Goal: Information Seeking & Learning: Find specific fact

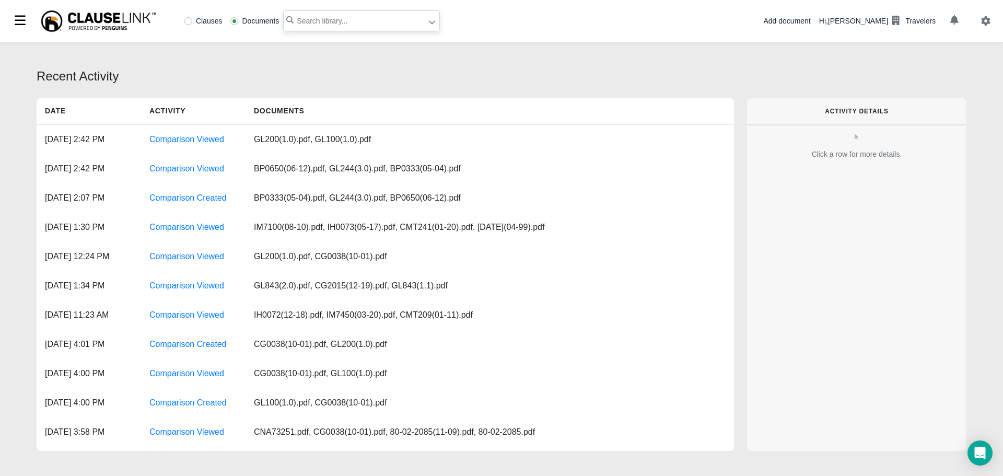
click at [328, 23] on input "text" at bounding box center [361, 20] width 157 height 21
paste input "[US_STATE] PERSONAL INJURY PROTECTION"
type input ""MICHIGAN PERSONAL INJURY PROTECTION""
click at [428, 25] on icon at bounding box center [431, 21] width 7 height 7
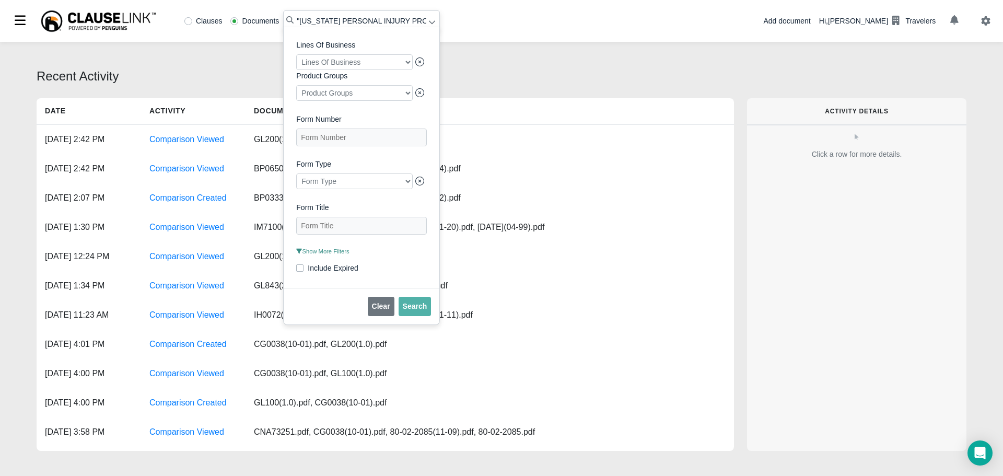
click at [324, 254] on span "Show More Filters" at bounding box center [322, 251] width 53 height 6
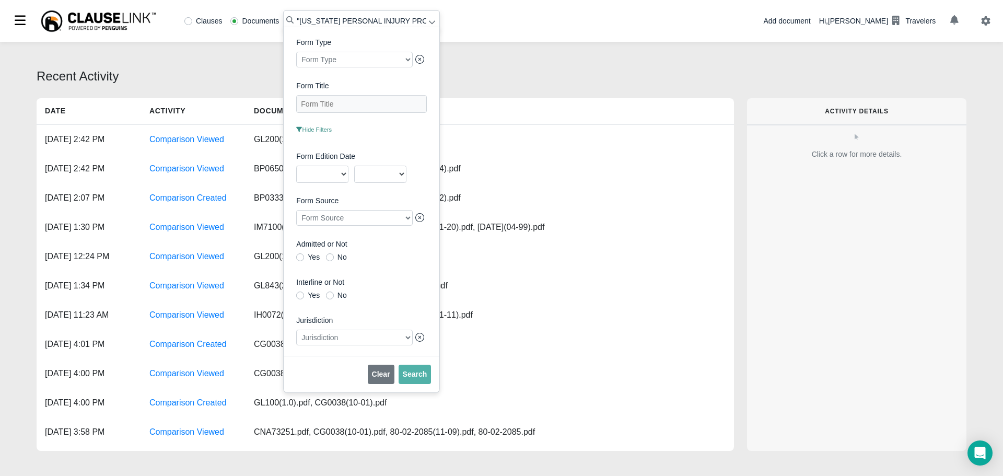
scroll to position [209, 0]
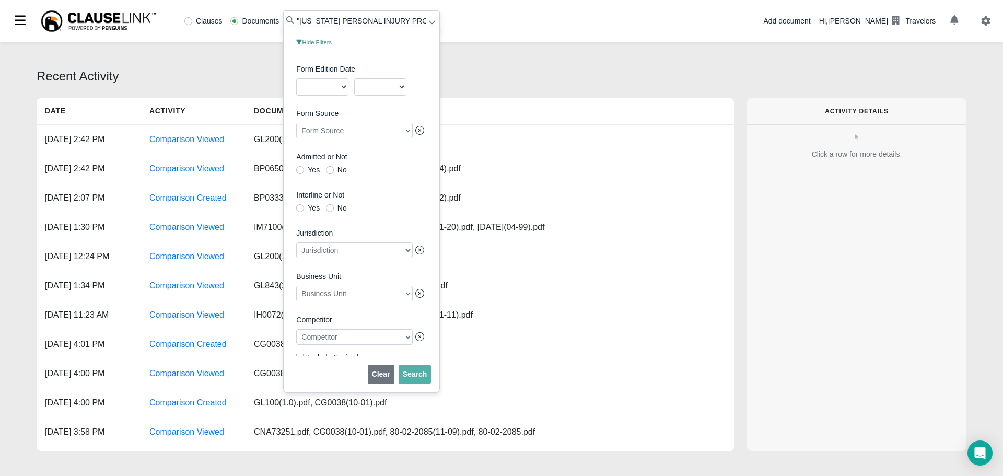
click at [316, 345] on div at bounding box center [354, 337] width 116 height 16
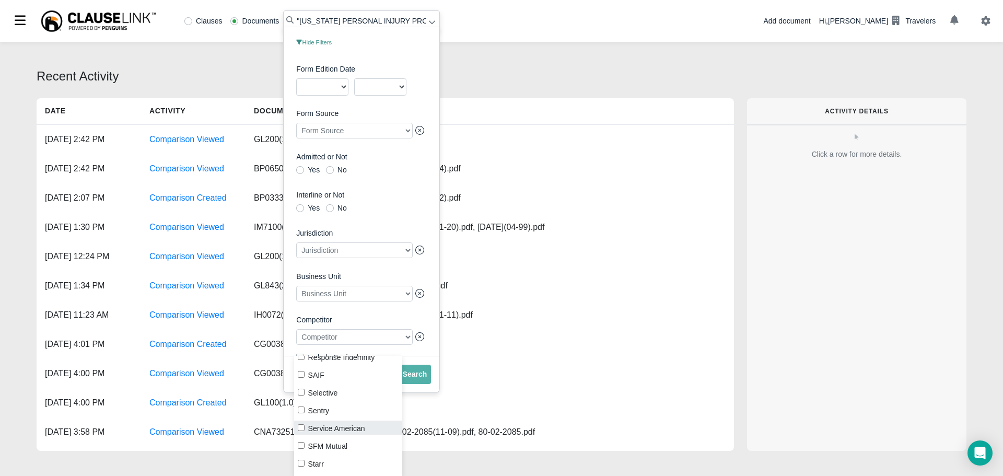
scroll to position [1201, 0]
click at [303, 374] on input "Progressive" at bounding box center [301, 373] width 7 height 7
checkbox input "true"
click at [410, 370] on span "Search" at bounding box center [415, 374] width 25 height 8
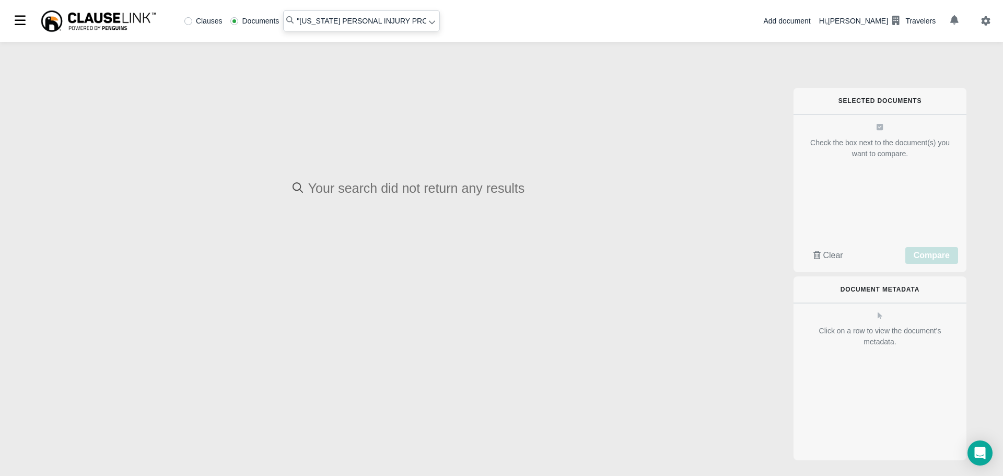
click at [430, 26] on icon at bounding box center [431, 21] width 7 height 7
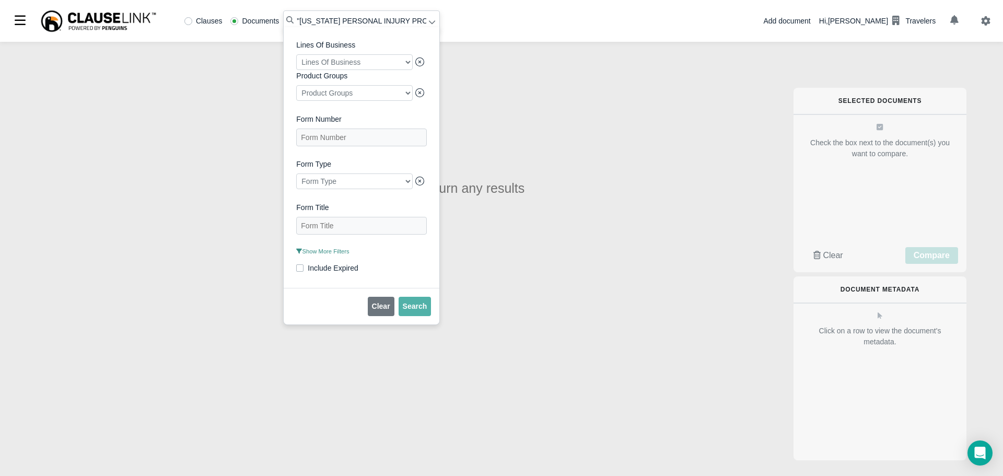
click at [324, 254] on span "Show More Filters" at bounding box center [322, 251] width 53 height 6
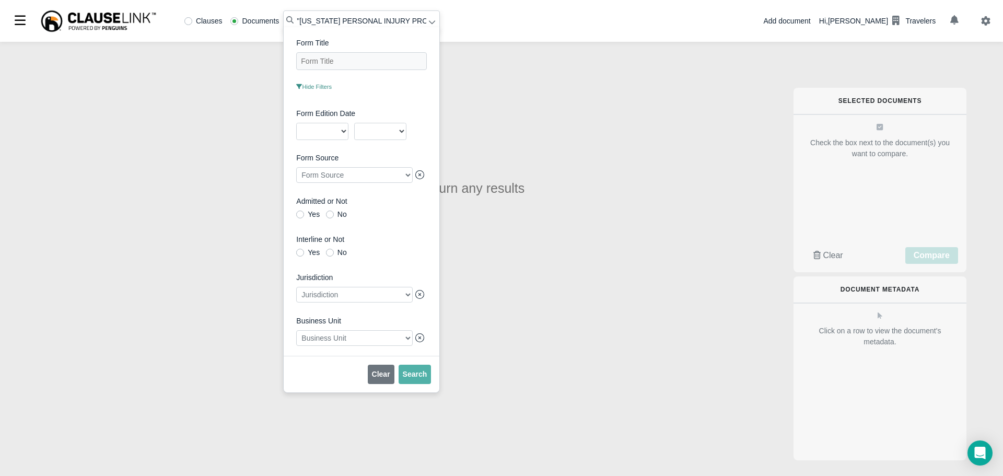
scroll to position [241, 0]
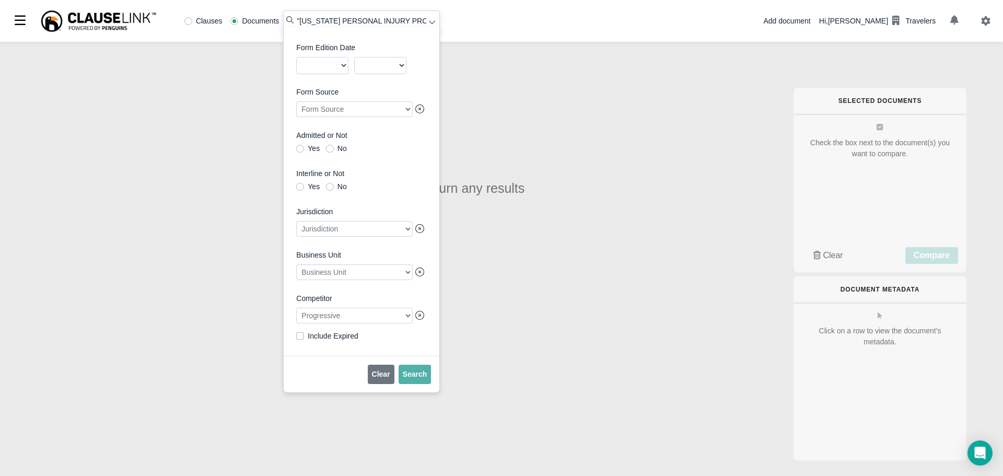
click at [358, 316] on div at bounding box center [354, 316] width 116 height 16
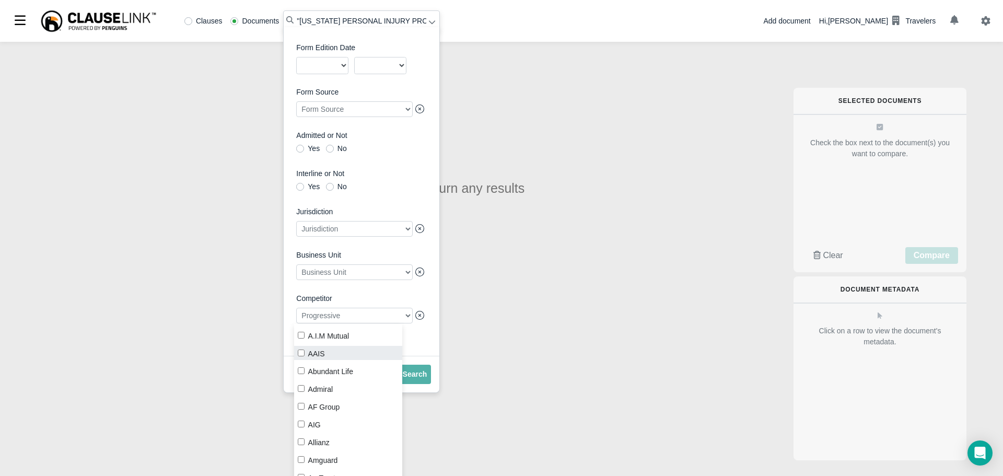
click at [302, 351] on input "AAIS" at bounding box center [301, 352] width 7 height 7
checkbox input "true"
click at [415, 314] on icon at bounding box center [419, 315] width 9 height 9
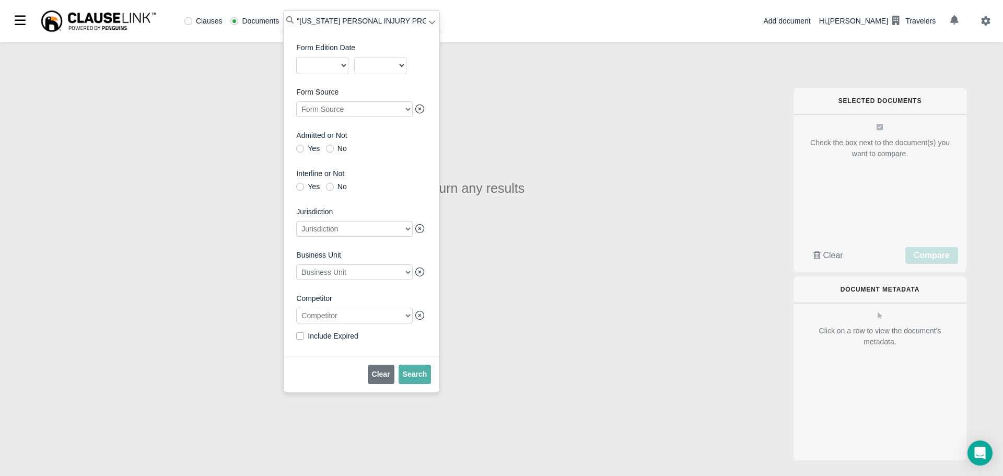
click at [396, 313] on div at bounding box center [354, 316] width 116 height 16
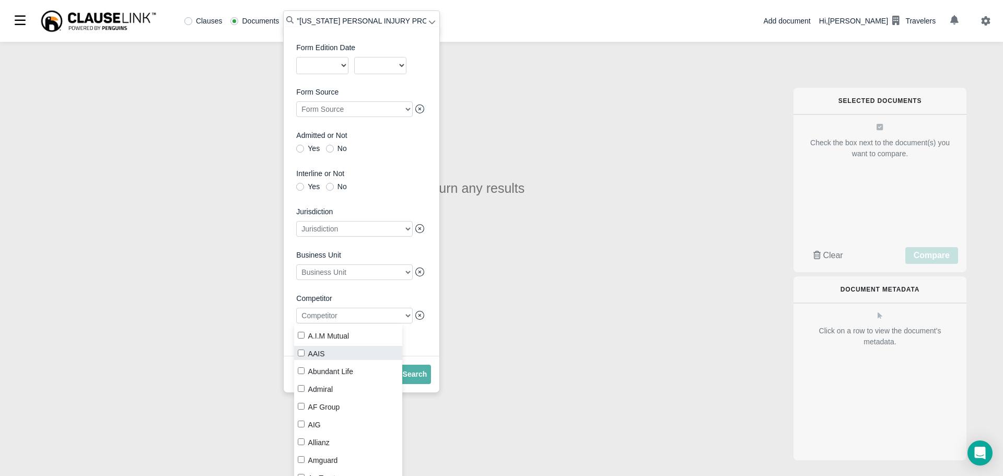
click at [304, 355] on label "AAIS" at bounding box center [348, 353] width 109 height 14
checkbox input "true"
click at [410, 374] on span "Search" at bounding box center [415, 374] width 25 height 8
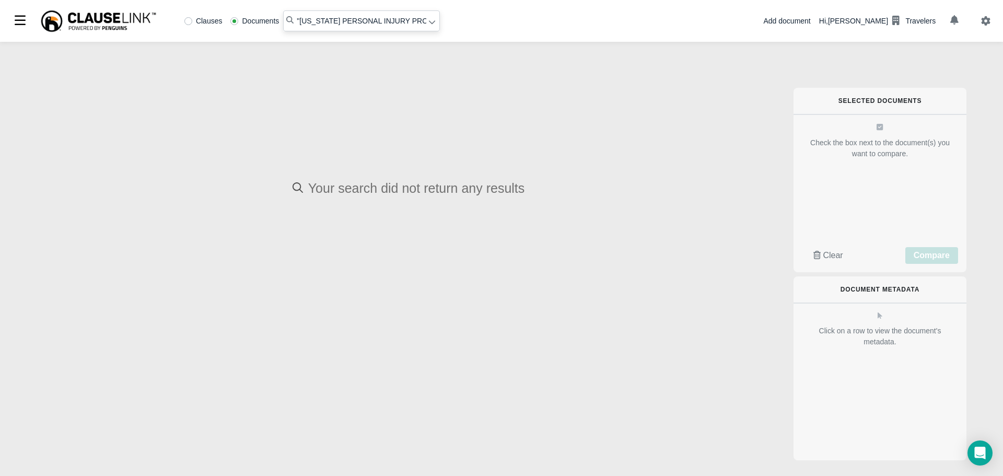
click at [431, 23] on icon at bounding box center [432, 23] width 6 height 4
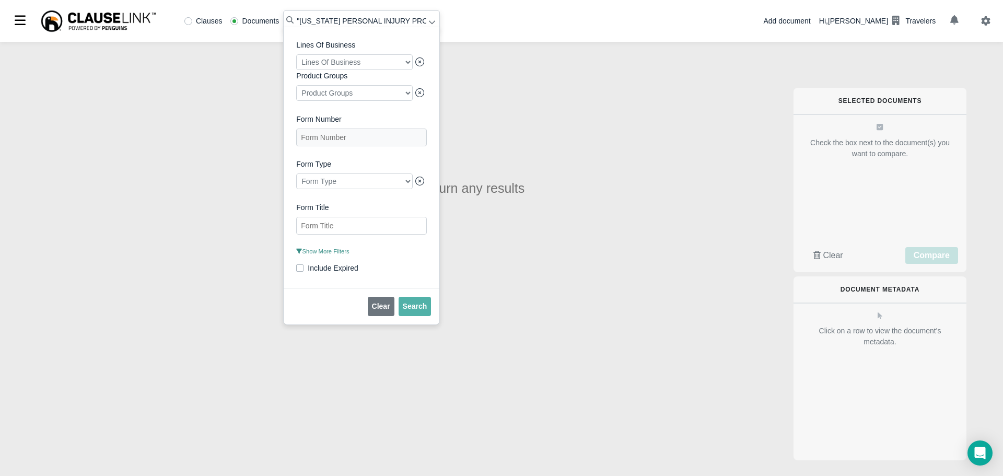
click at [378, 234] on Title "Form Title" at bounding box center [361, 226] width 131 height 18
click at [323, 254] on span "Show More Filters" at bounding box center [322, 251] width 53 height 6
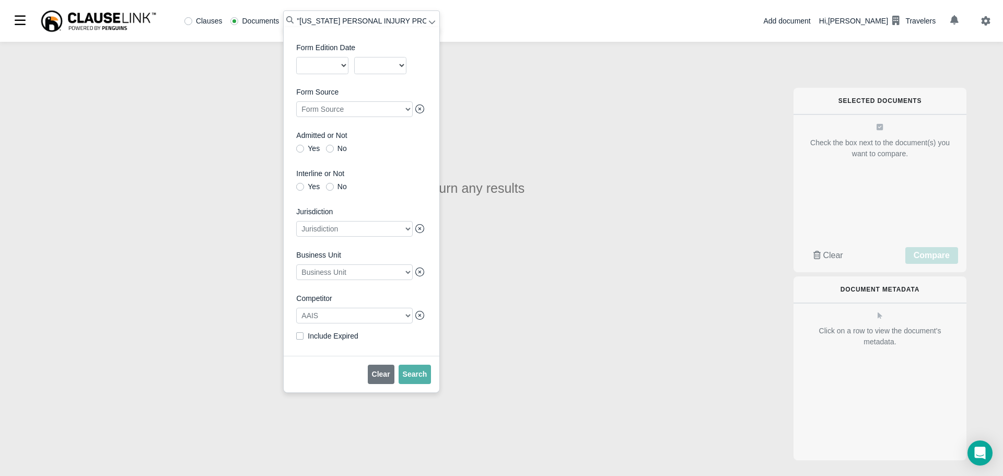
scroll to position [241, 0]
click at [415, 316] on icon at bounding box center [419, 315] width 9 height 9
click at [406, 370] on span "Search" at bounding box center [415, 374] width 25 height 8
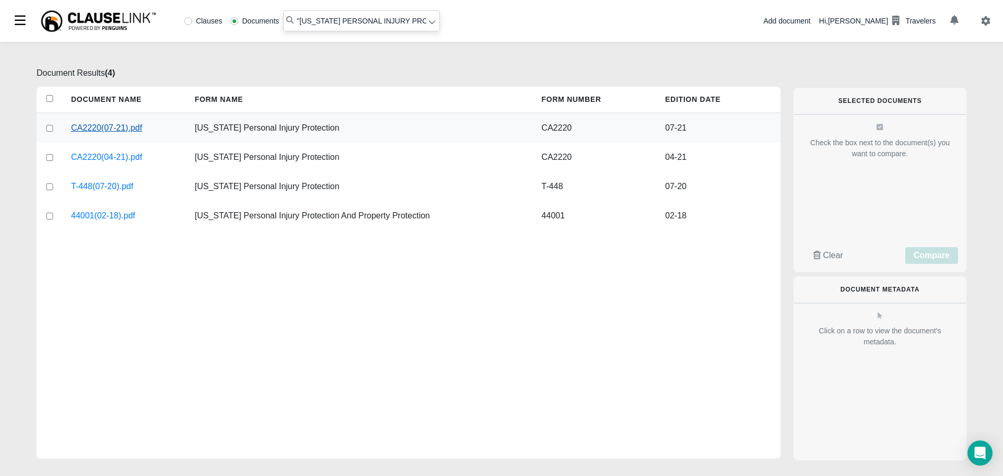
click at [99, 133] on link "CA2220(07-21).pdf" at bounding box center [106, 128] width 71 height 13
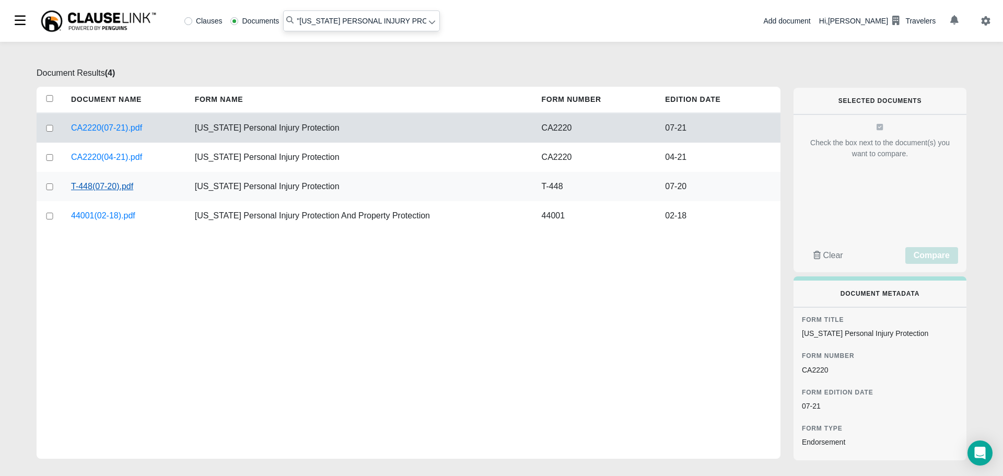
click at [100, 184] on link "T-448(07-20).pdf" at bounding box center [102, 186] width 62 height 13
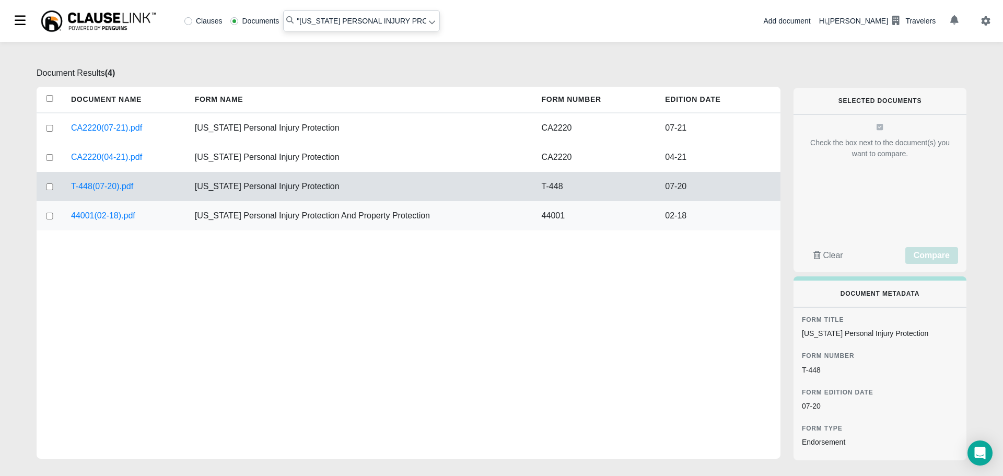
click at [308, 209] on div "Michigan Personal Injury Protection And Property Protection" at bounding box center [359, 215] width 347 height 29
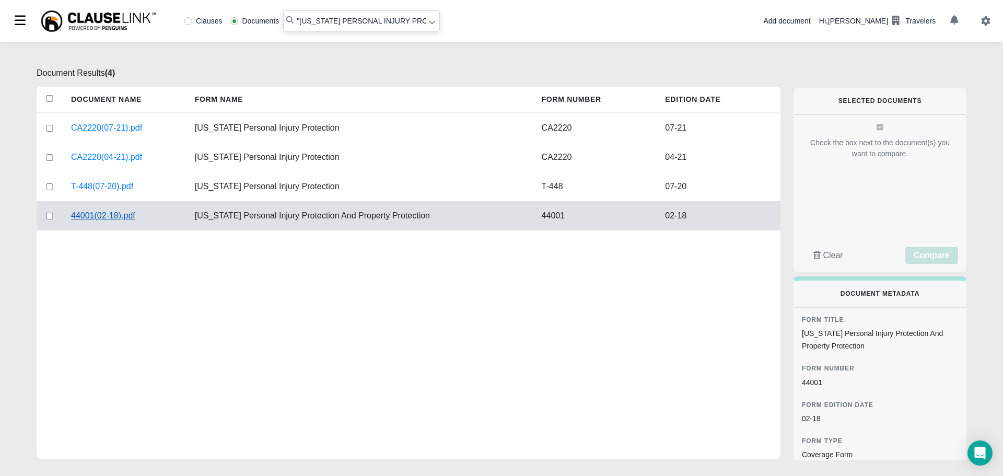
click at [87, 216] on link "44001(02-18).pdf" at bounding box center [103, 215] width 64 height 13
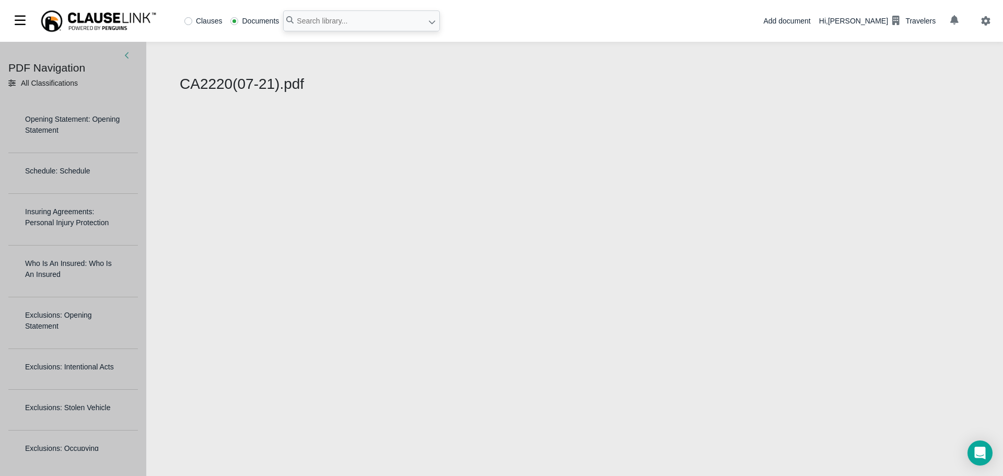
select select "1"
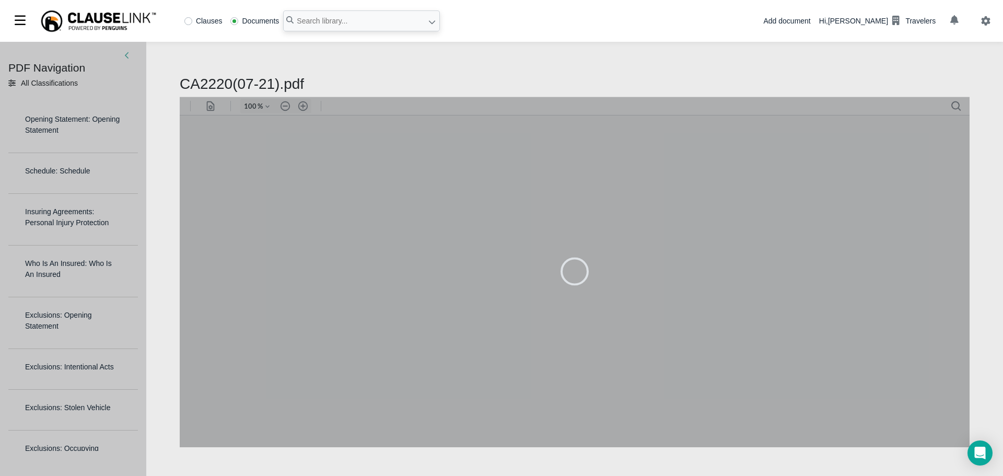
type input "79"
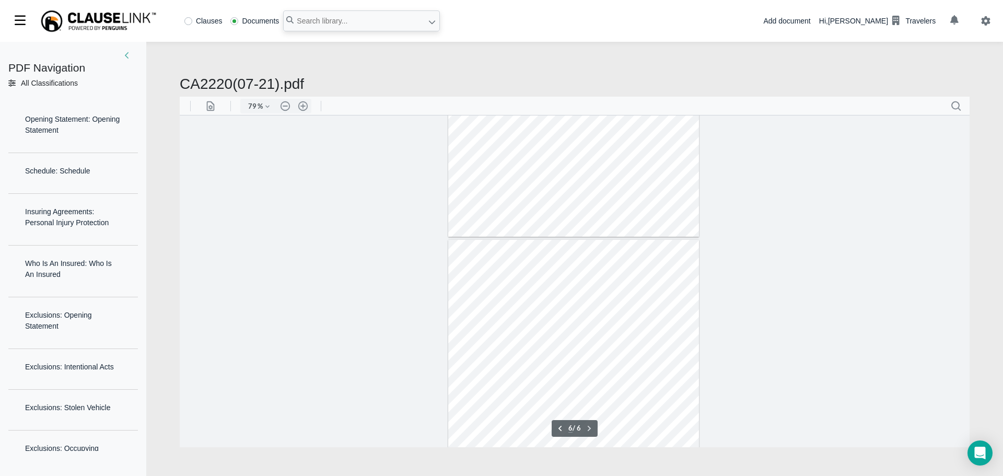
scroll to position [1637, 0]
type input "1"
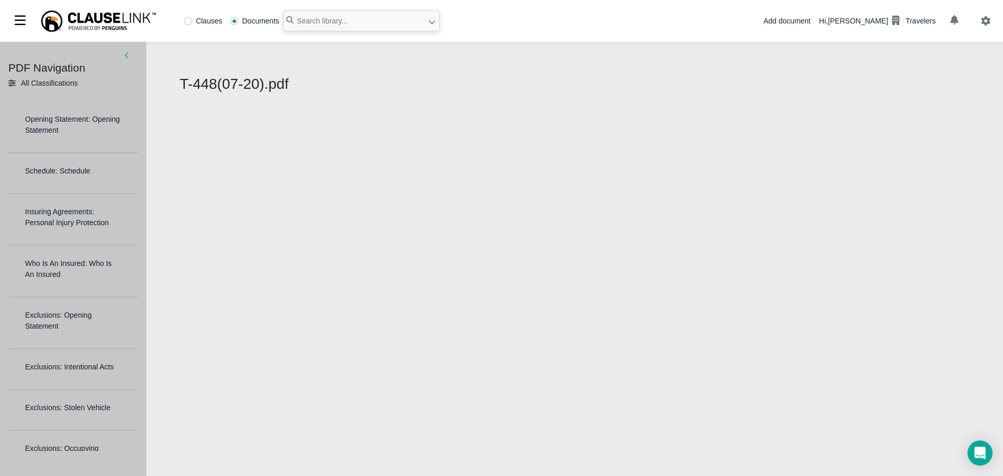
select select "1"
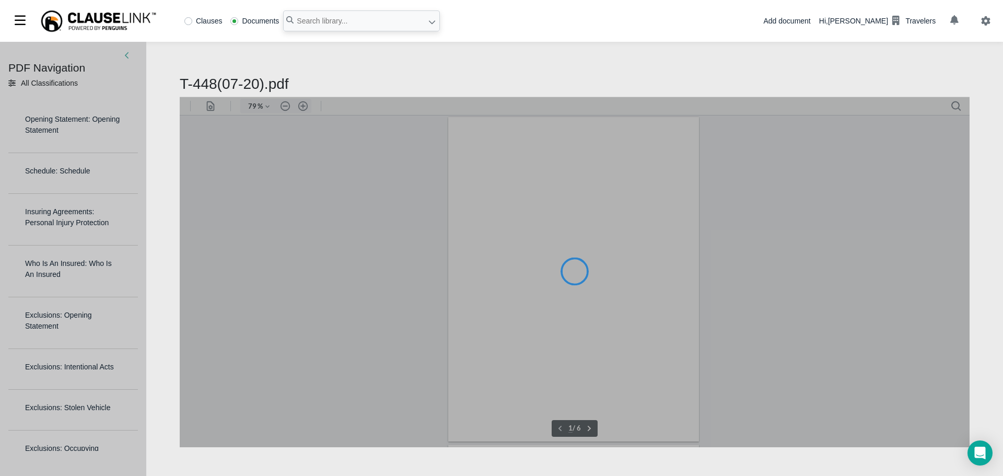
type input "79"
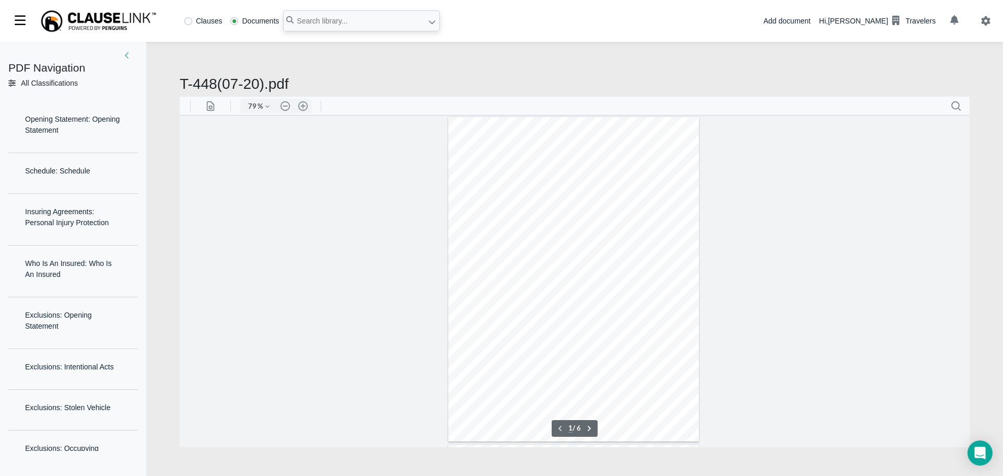
scroll to position [2, 0]
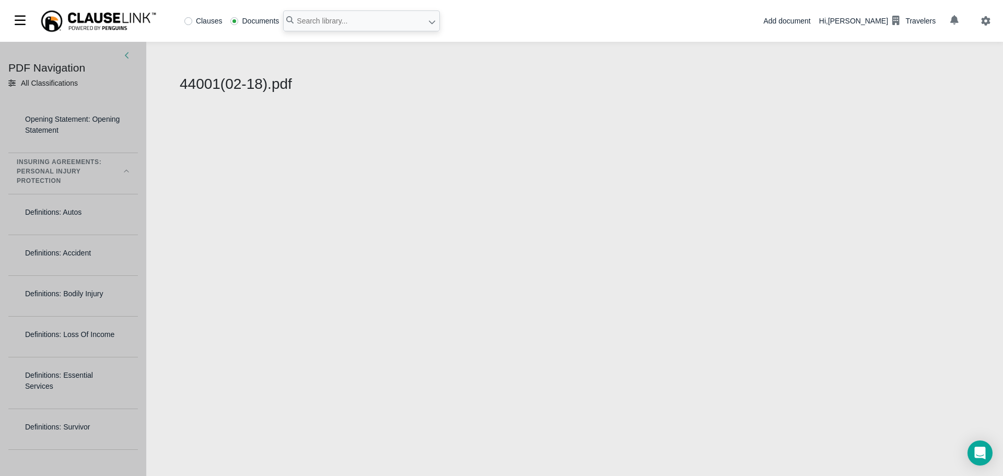
select select "1"
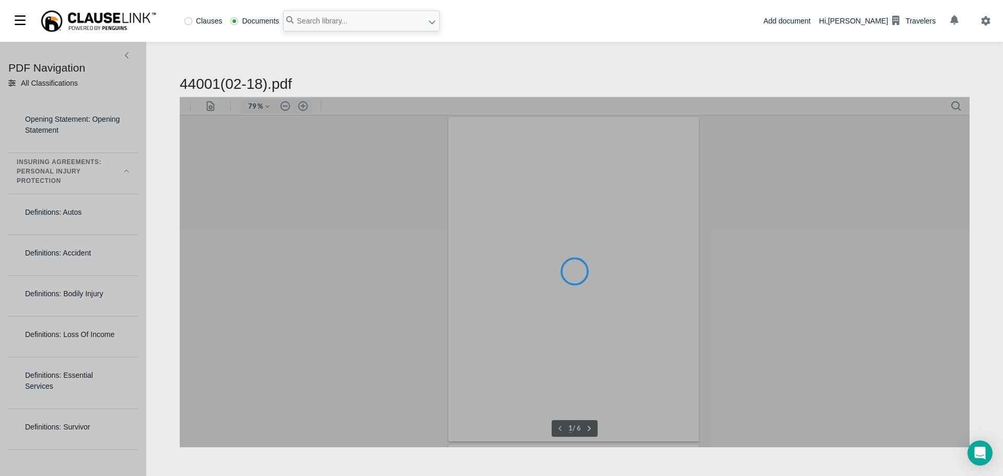
type input "79"
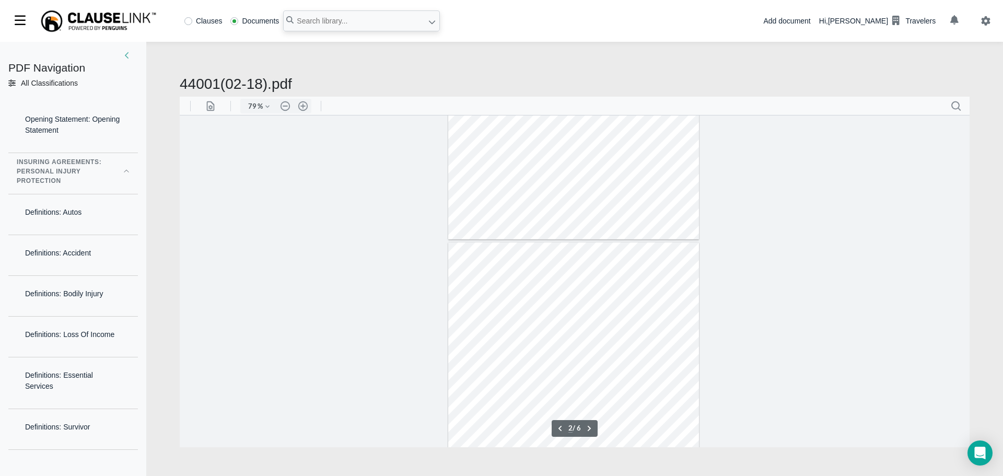
scroll to position [209, 0]
type input "1"
click at [303, 16] on input "text" at bounding box center [361, 20] width 157 height 21
paste input "MICHIGAN PERSONAL INJURY PROTECTION"
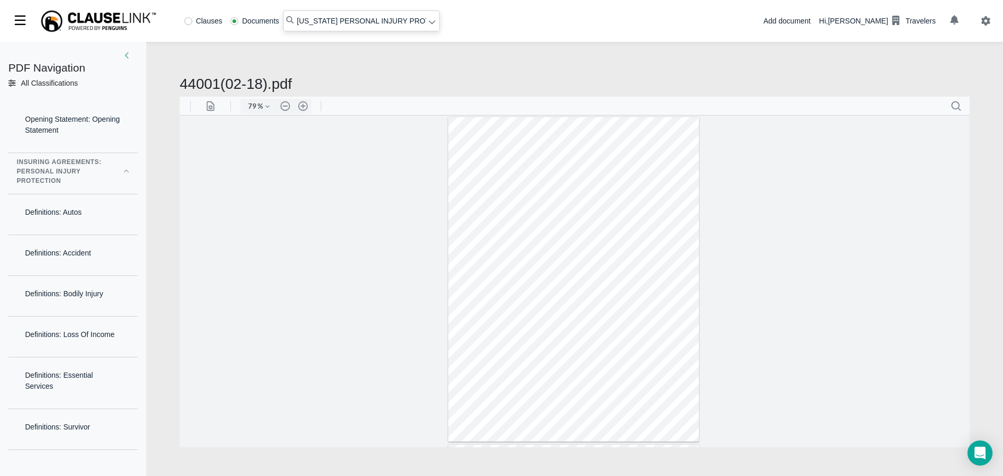
drag, startPoint x: 320, startPoint y: 20, endPoint x: 1, endPoint y: -31, distance: 323.7
click at [1, 0] on html "Clauses Documents MICHIGAN PERSONAL INJURY PROTECTION Add document Hi, Diane Ly…" at bounding box center [501, 238] width 1003 height 476
type input "PERSONAL INJURY PROTECTION"
drag, startPoint x: 401, startPoint y: 21, endPoint x: 245, endPoint y: 6, distance: 156.8
click at [245, 6] on div "Clauses Documents PERSONAL INJURY PROTECTION" at bounding box center [222, 21] width 436 height 42
